Goal: Information Seeking & Learning: Check status

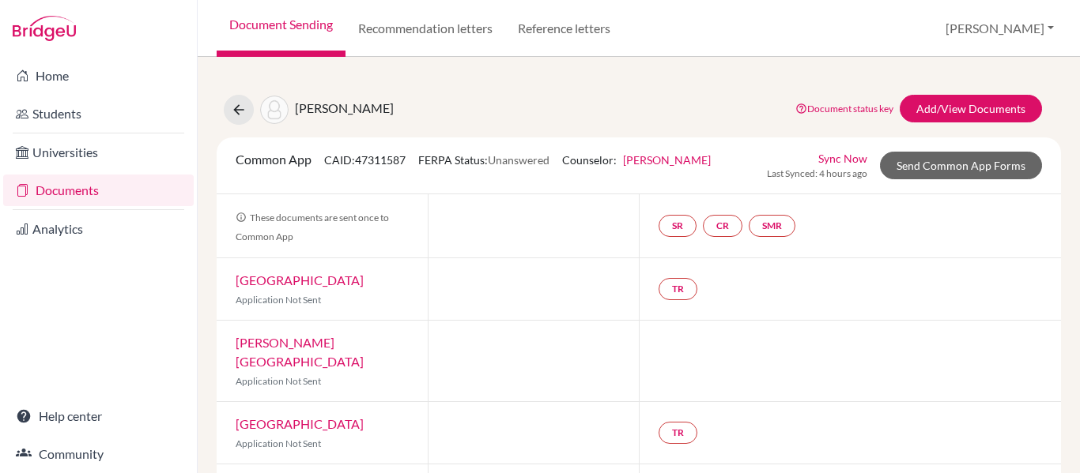
drag, startPoint x: 502, startPoint y: 160, endPoint x: 562, endPoint y: 164, distance: 60.2
click at [562, 164] on div "Common App CAID: 47311587 FERPA Status: Unanswered Counselor: Paula Lameu First…" at bounding box center [473, 165] width 499 height 31
click at [674, 228] on link "SR" at bounding box center [677, 226] width 38 height 22
click at [726, 224] on link "CR" at bounding box center [723, 226] width 40 height 22
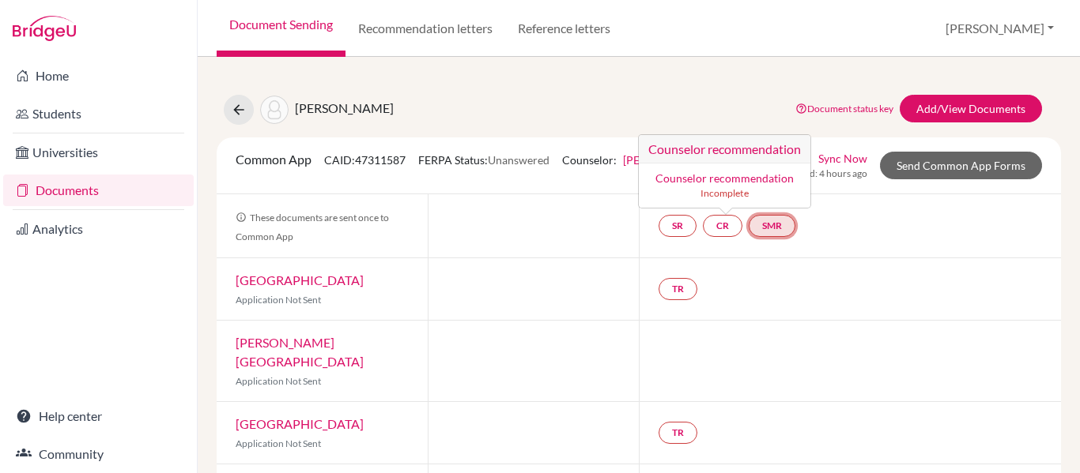
click at [787, 227] on link "SMR" at bounding box center [772, 226] width 47 height 22
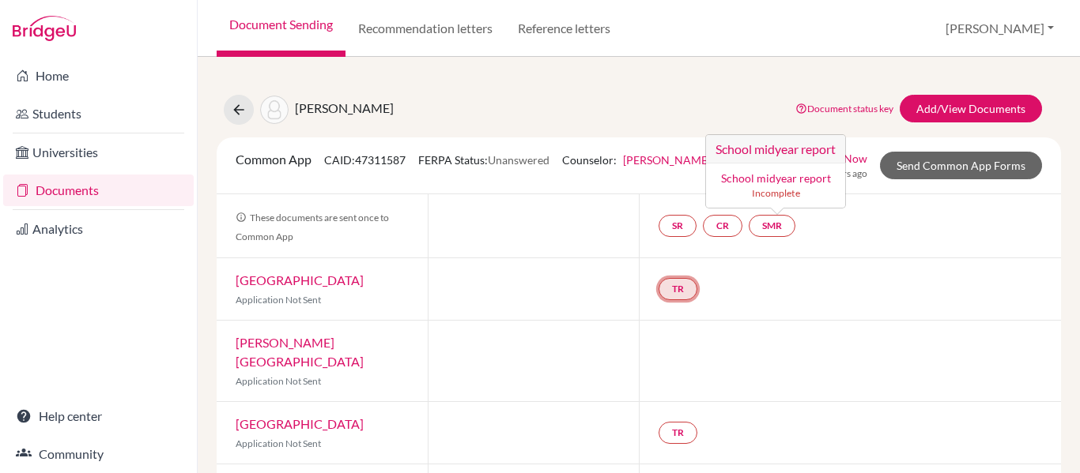
click at [660, 294] on link "TR" at bounding box center [677, 289] width 39 height 22
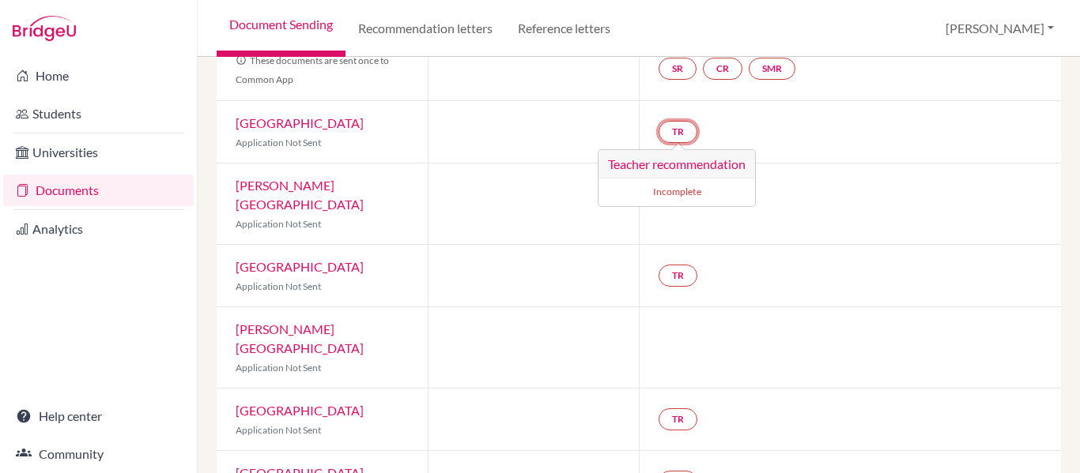
scroll to position [158, 0]
click at [675, 264] on link "TR" at bounding box center [677, 275] width 39 height 22
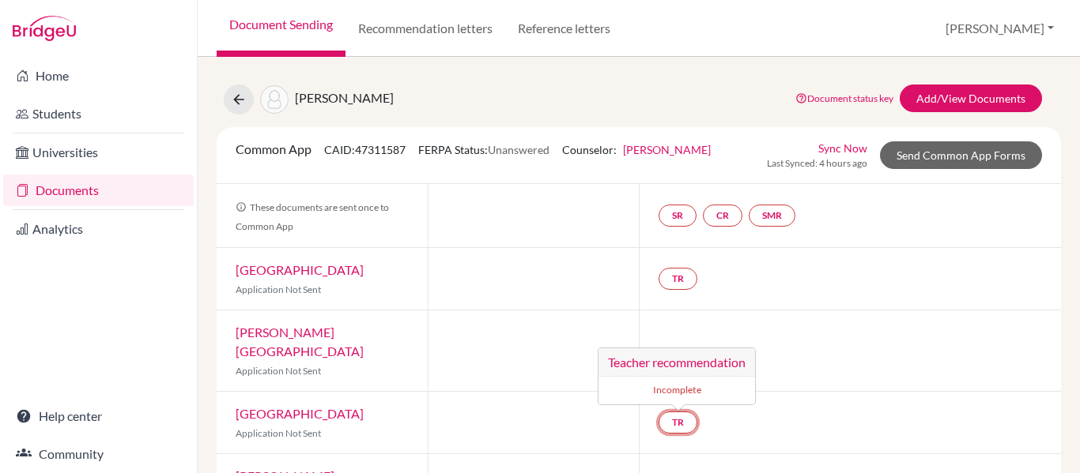
scroll to position [0, 0]
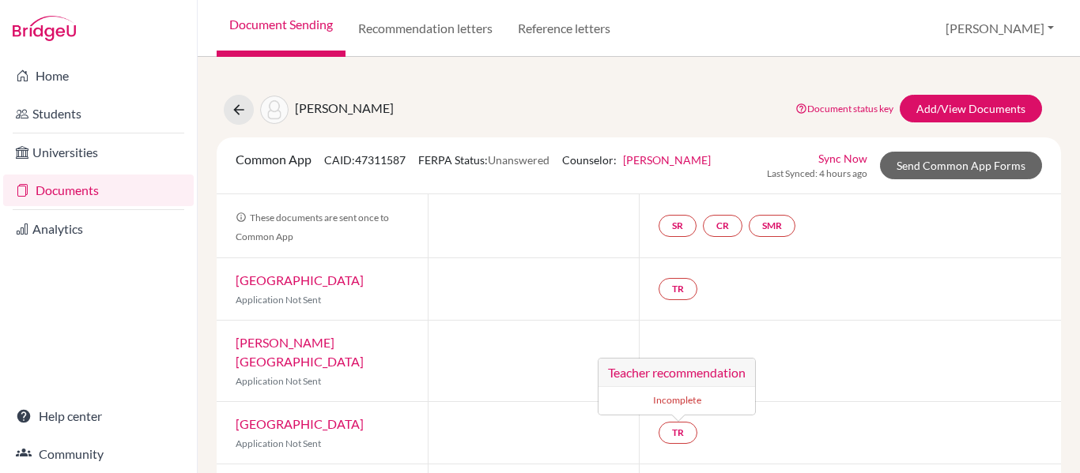
click at [614, 99] on div "Ruivo, Luca Document status key TR Requirement. Document not uploaded yet. TR D…" at bounding box center [639, 110] width 868 height 30
click at [240, 105] on icon at bounding box center [239, 110] width 16 height 16
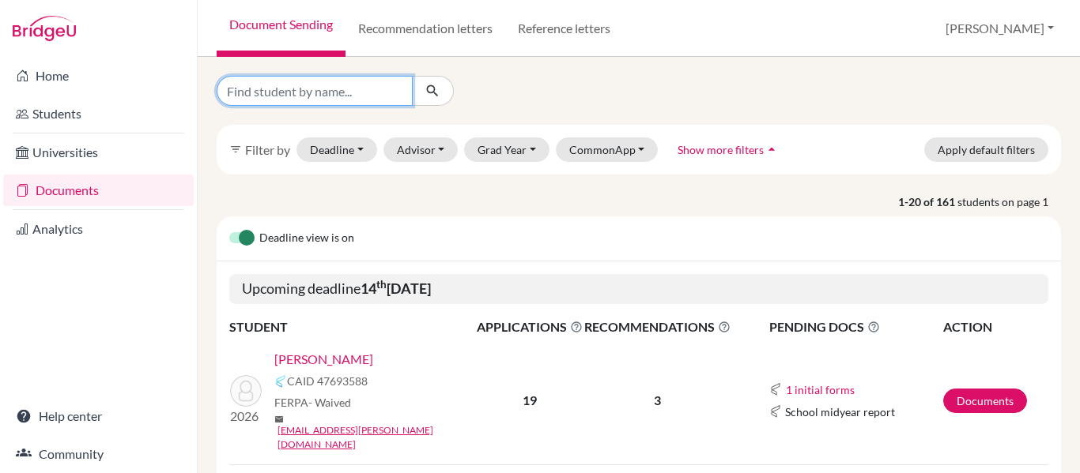
click at [278, 93] on input "Find student by name..." at bounding box center [315, 91] width 196 height 30
type input "ruivo"
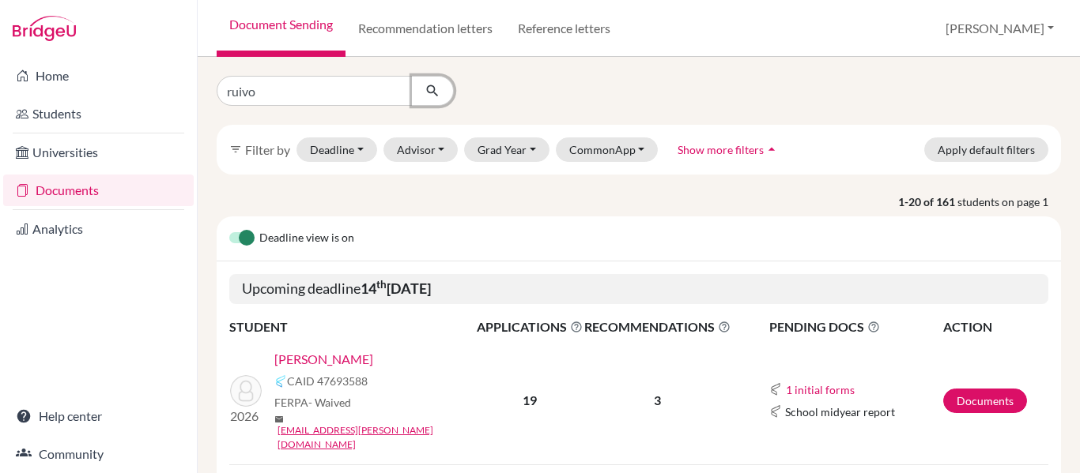
click at [428, 89] on icon "submit" at bounding box center [432, 91] width 16 height 16
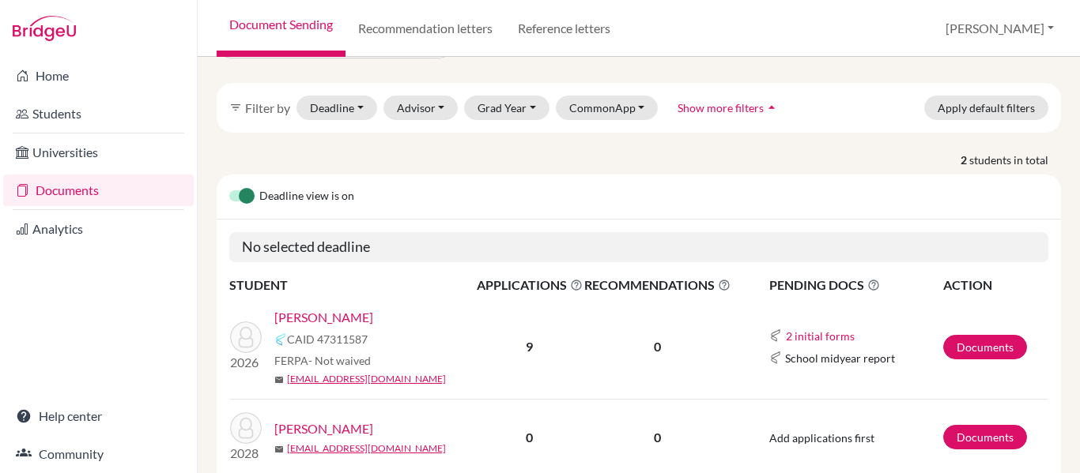
scroll to position [108, 0]
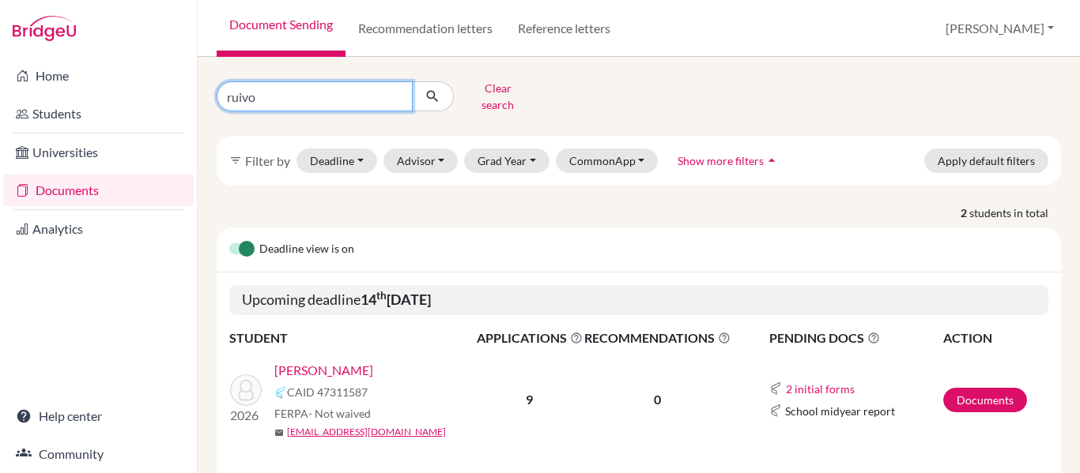
drag, startPoint x: 310, startPoint y: 92, endPoint x: 0, endPoint y: 55, distance: 312.0
click at [0, 55] on div "Home Students Universities Documents Analytics Help center Community Document S…" at bounding box center [540, 236] width 1080 height 473
type input "nicole"
click button "submit" at bounding box center [433, 96] width 42 height 30
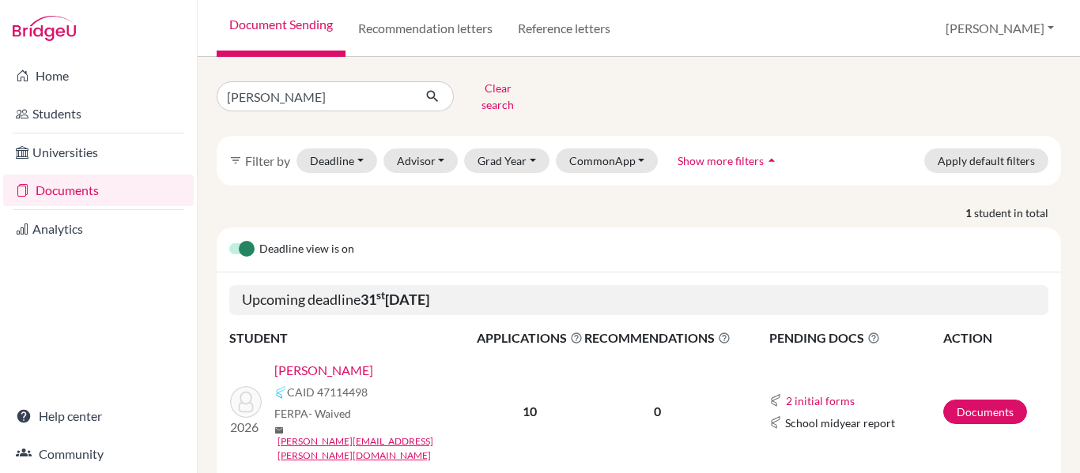
click at [333, 361] on link "de Souza, Nicole" at bounding box center [323, 370] width 99 height 19
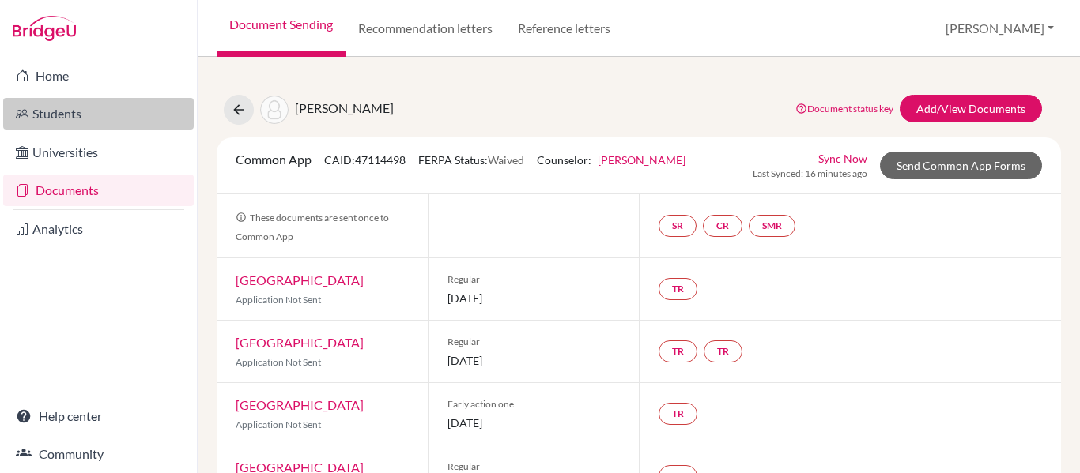
click at [38, 113] on link "Students" at bounding box center [98, 114] width 191 height 32
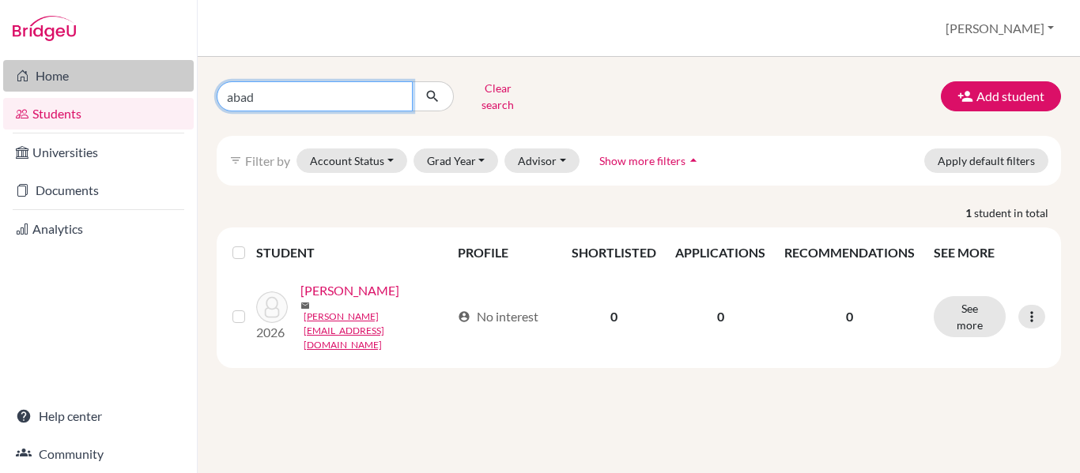
drag, startPoint x: 315, startPoint y: 98, endPoint x: 74, endPoint y: 74, distance: 242.3
click at [75, 74] on div "Home Students Universities Documents Analytics Help center Community Students o…" at bounding box center [540, 236] width 1080 height 473
type input "maia"
click button "submit" at bounding box center [433, 96] width 42 height 30
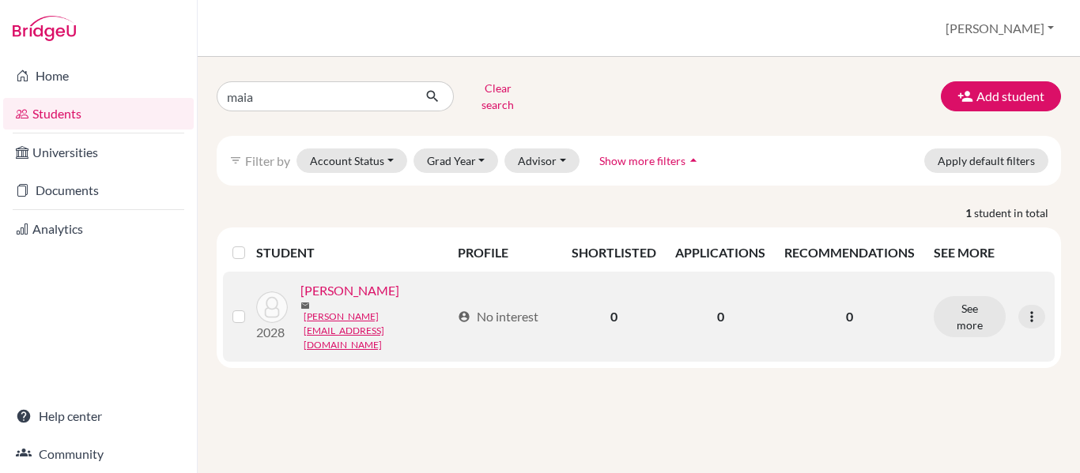
click at [303, 300] on link "[PERSON_NAME]" at bounding box center [349, 290] width 99 height 19
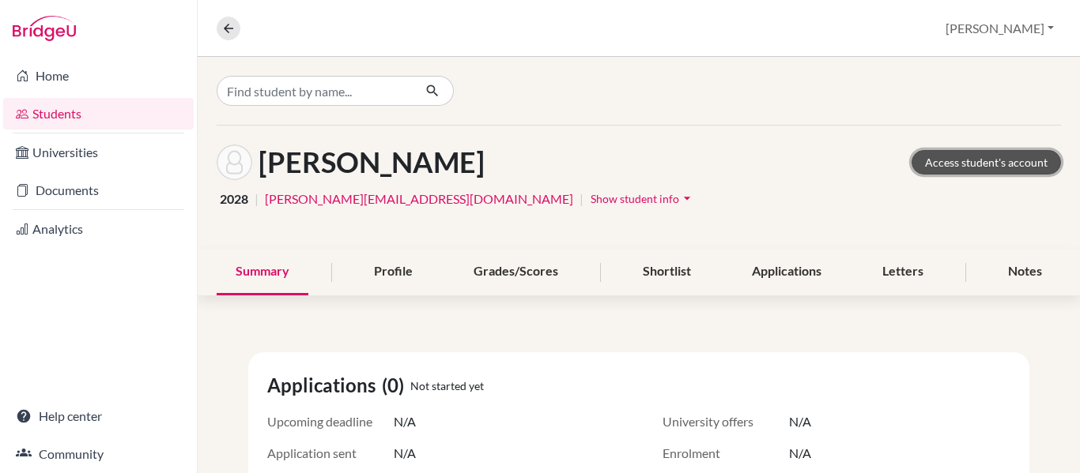
click at [955, 153] on link "Access student's account" at bounding box center [985, 162] width 149 height 25
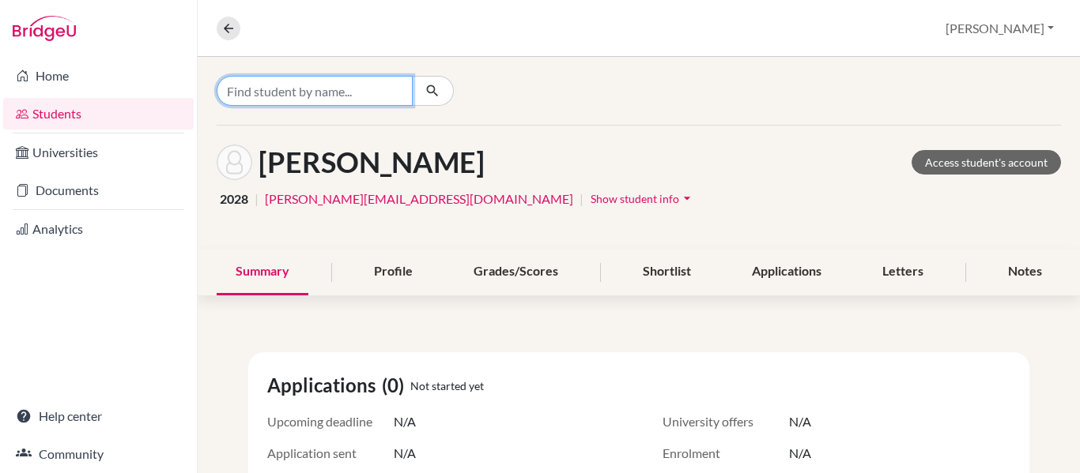
click at [251, 92] on input "Find student by name..." at bounding box center [315, 91] width 196 height 30
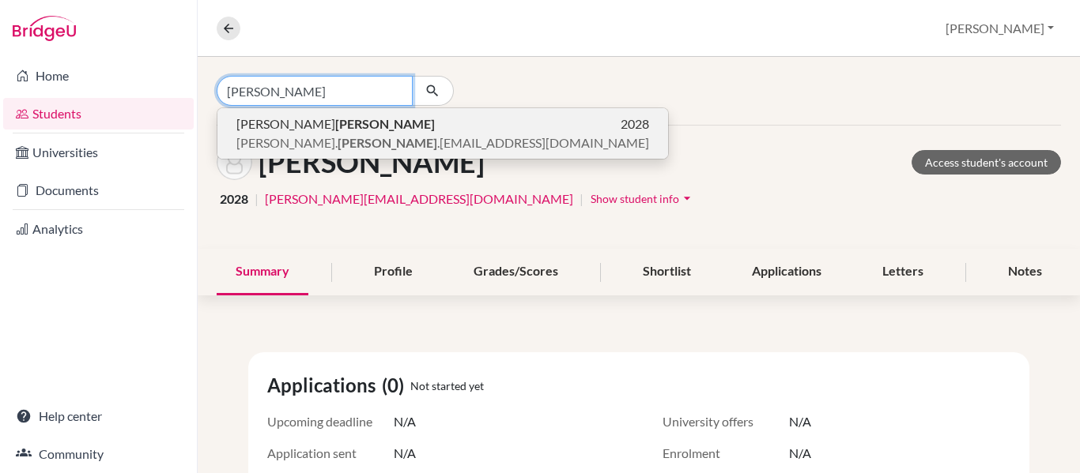
type input "[PERSON_NAME]"
click at [257, 131] on span "[PERSON_NAME]" at bounding box center [335, 124] width 198 height 19
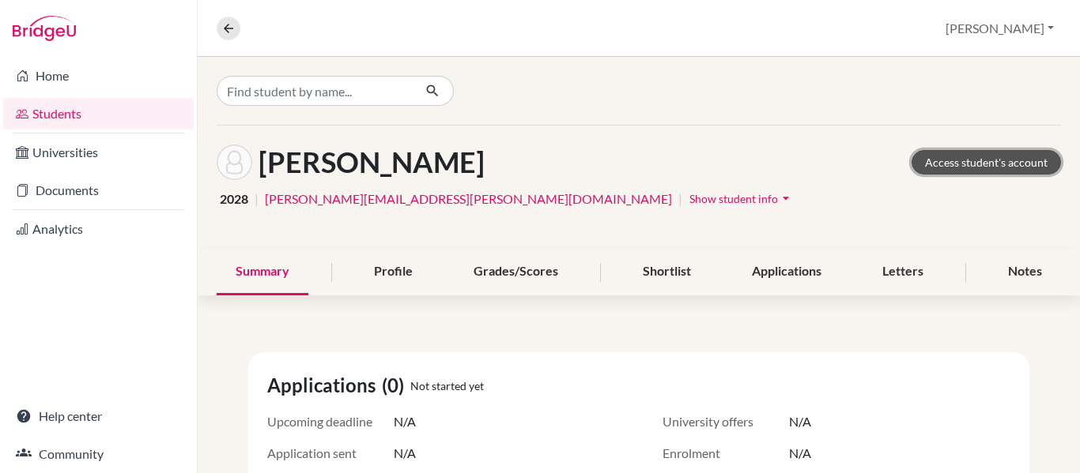
click at [937, 161] on link "Access student's account" at bounding box center [985, 162] width 149 height 25
